Goal: Task Accomplishment & Management: Manage account settings

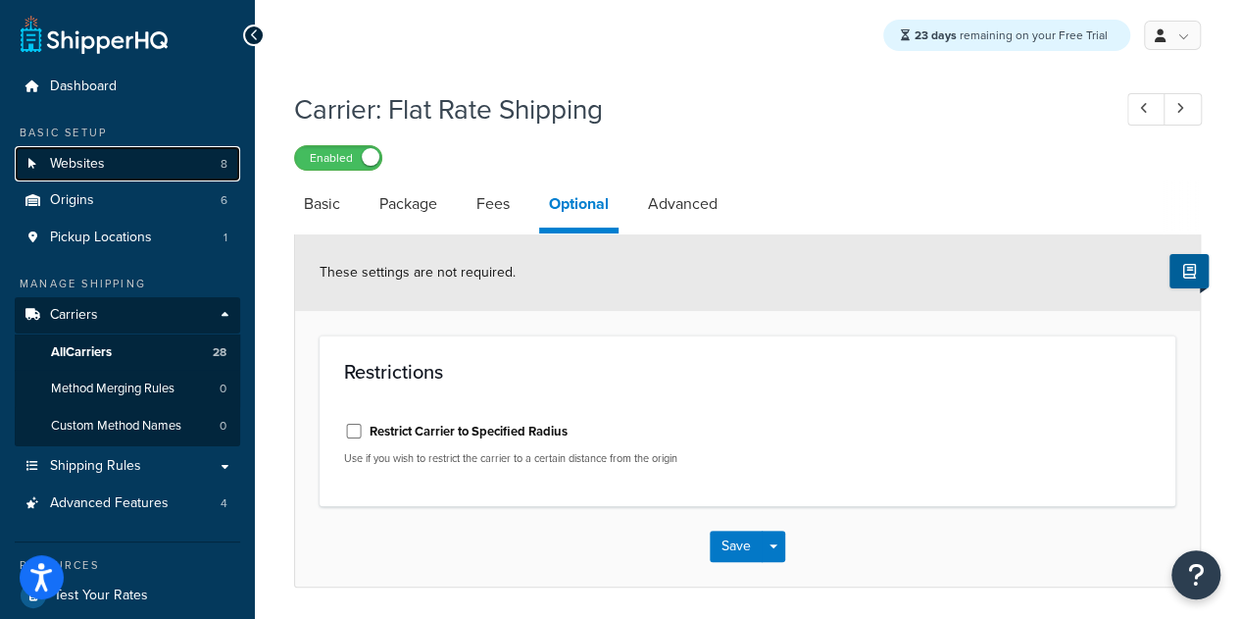
click at [147, 162] on link "Websites 8" at bounding box center [128, 164] width 226 height 36
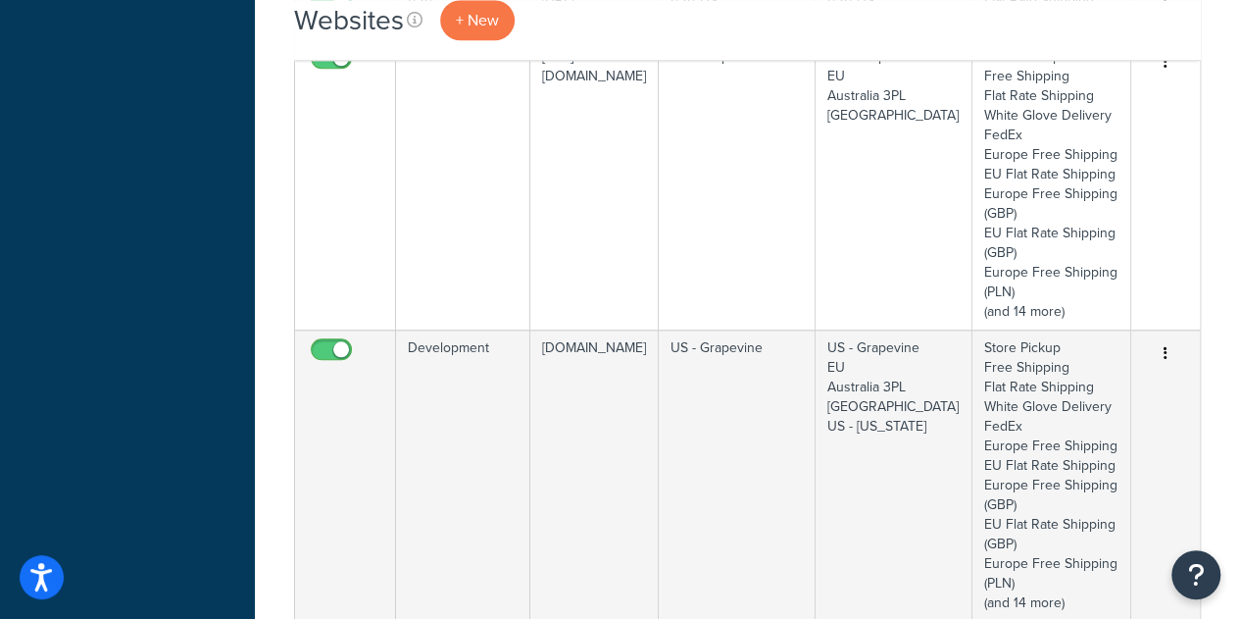
scroll to position [902, 0]
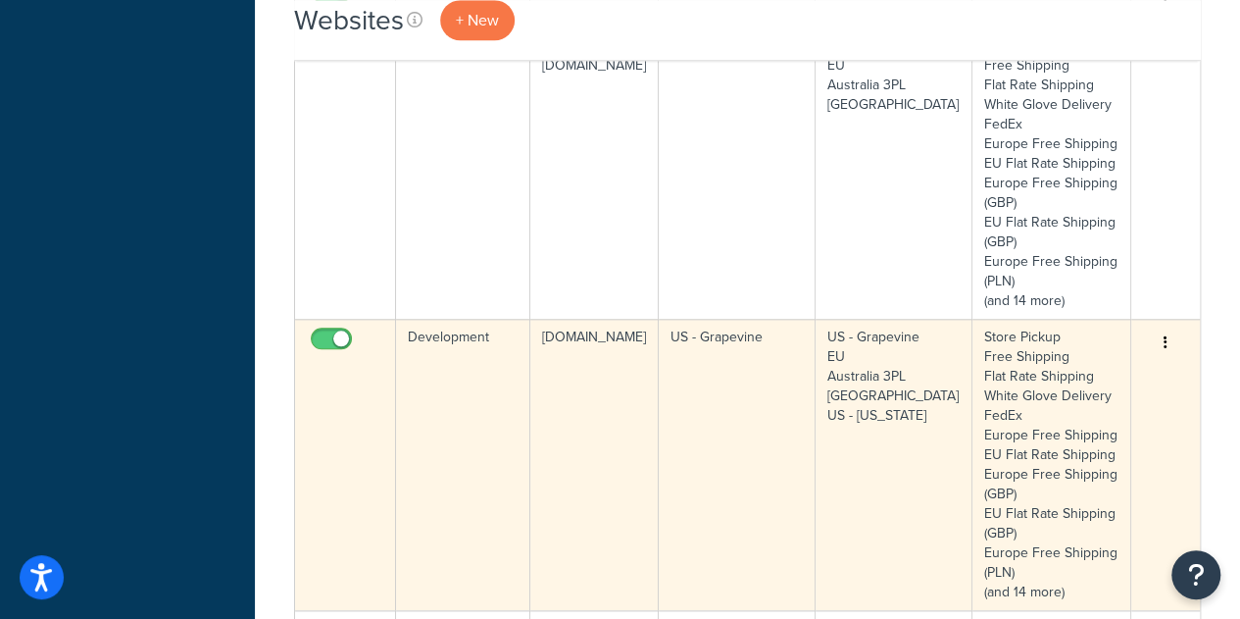
click at [450, 438] on td "Development" at bounding box center [463, 464] width 134 height 291
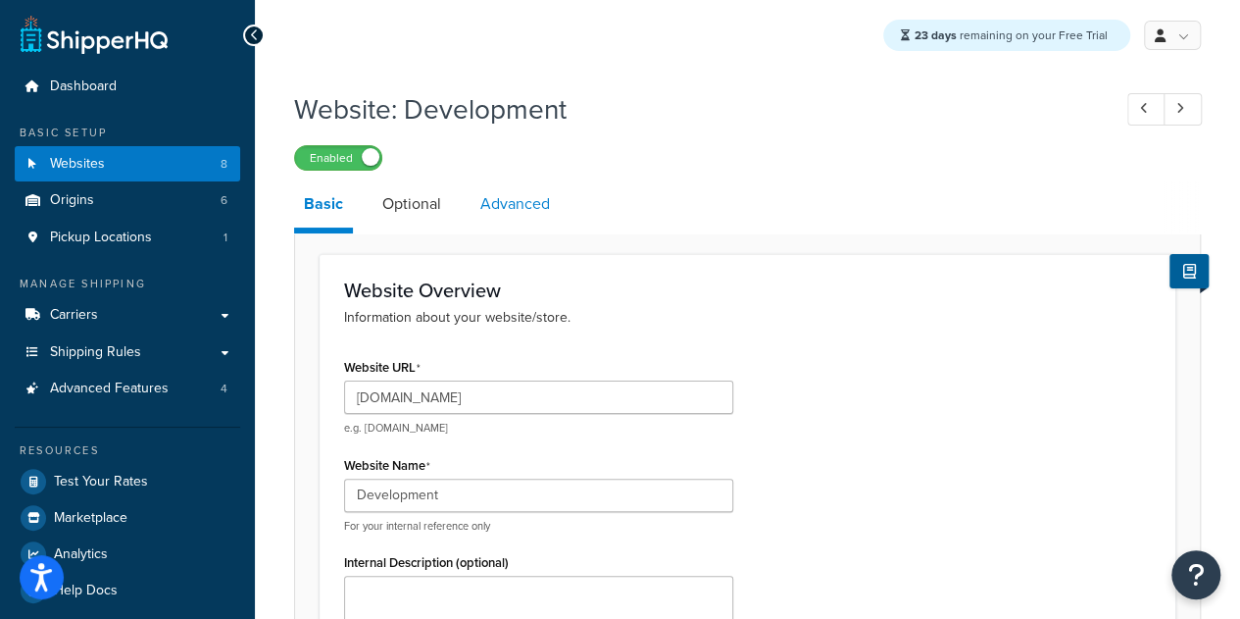
click at [533, 199] on link "Advanced" at bounding box center [515, 203] width 89 height 47
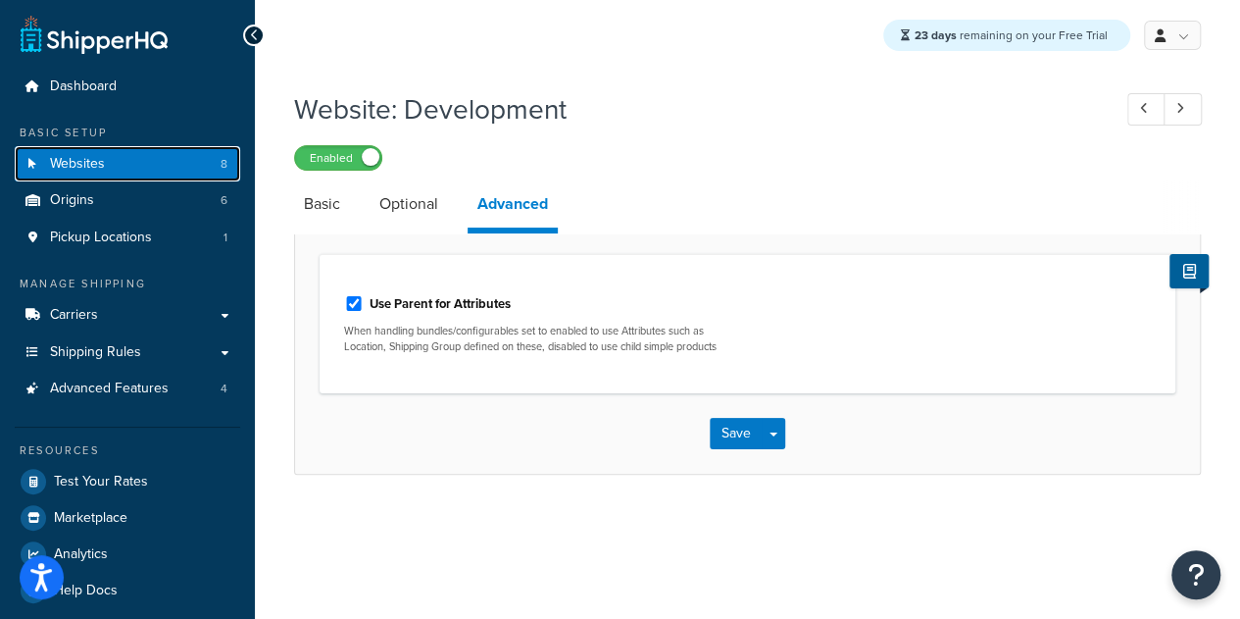
click at [153, 146] on link "Websites 8" at bounding box center [128, 164] width 226 height 36
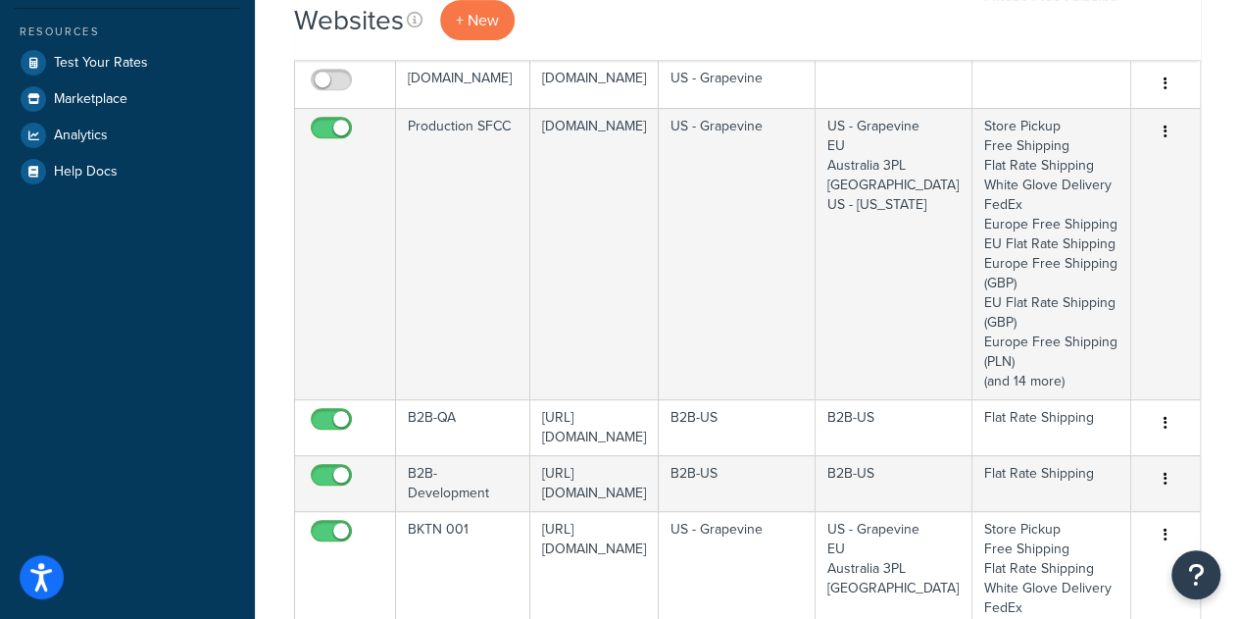
scroll to position [361, 0]
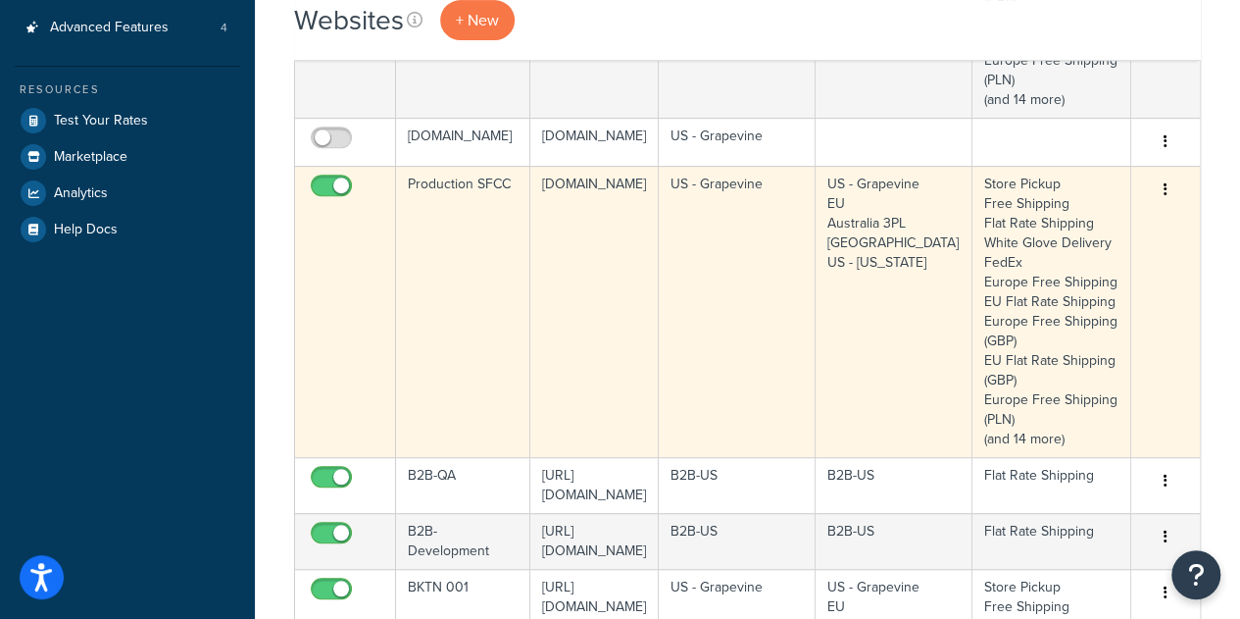
click at [492, 265] on td "Production SFCC" at bounding box center [463, 311] width 134 height 291
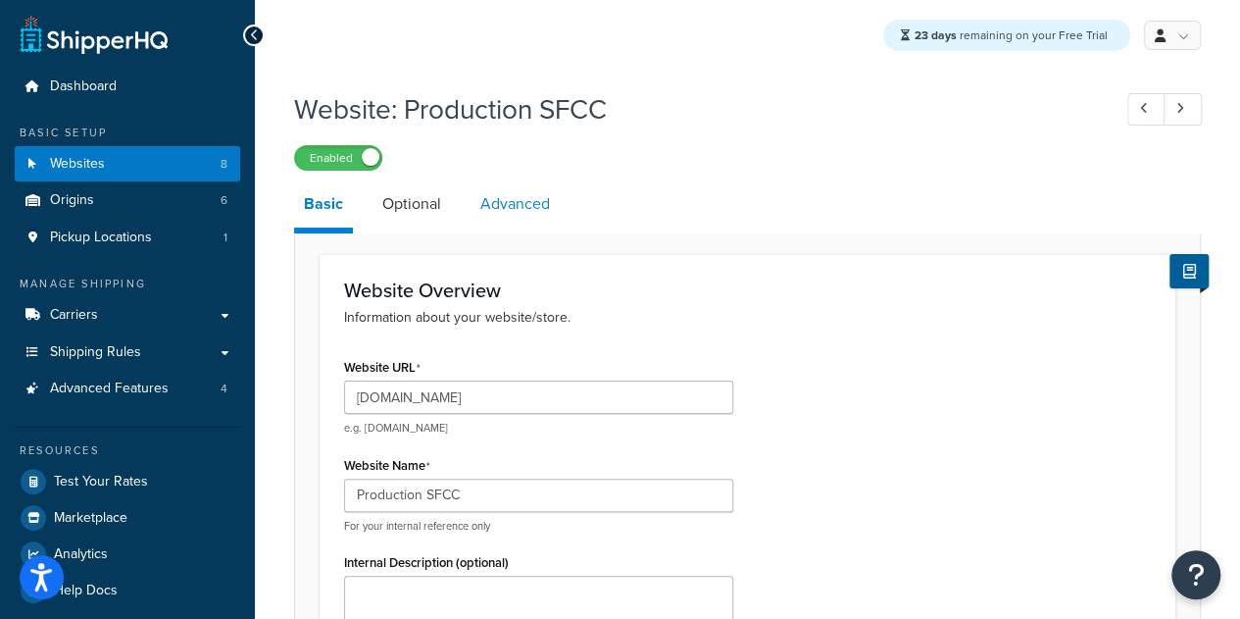
click at [500, 201] on link "Advanced" at bounding box center [515, 203] width 89 height 47
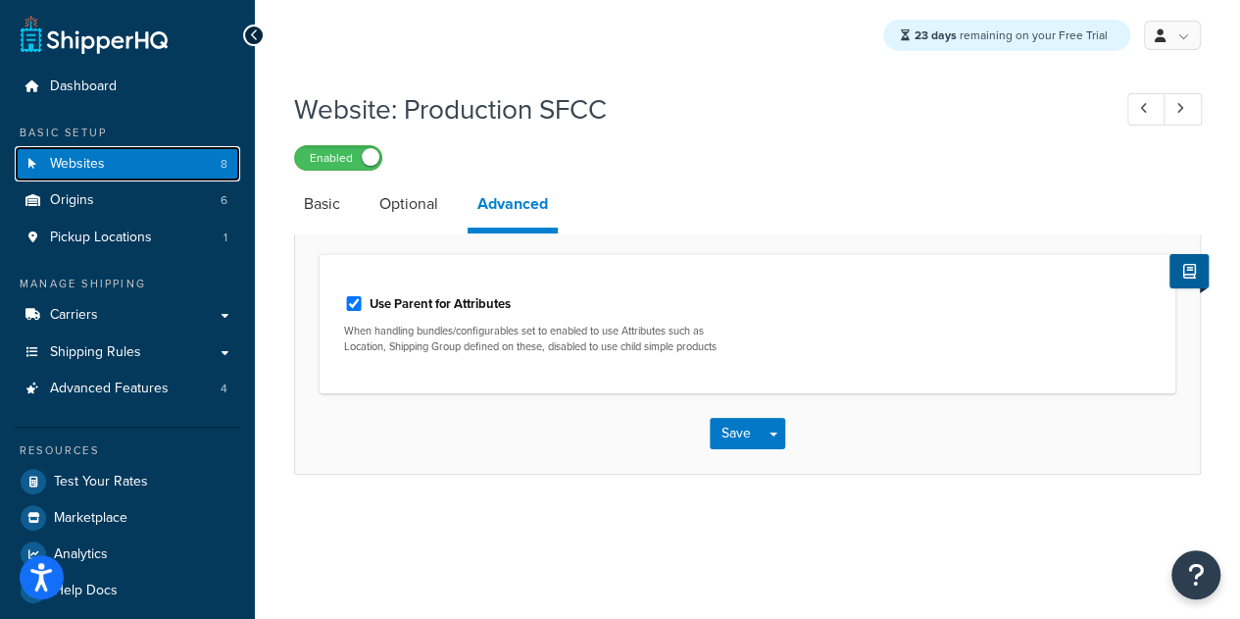
click at [153, 170] on link "Websites 8" at bounding box center [128, 164] width 226 height 36
